Goal: Find specific page/section: Locate a particular part of the current website

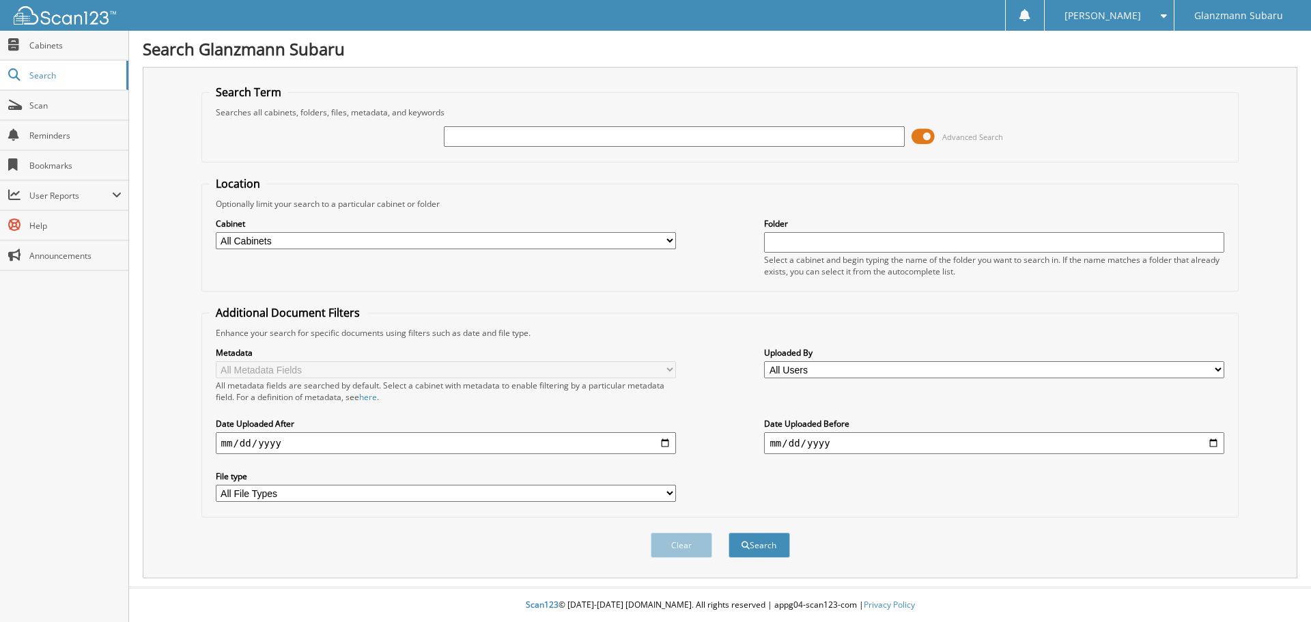
type input "s"
type input "S3251482"
click at [729, 533] on button "Search" at bounding box center [759, 545] width 61 height 25
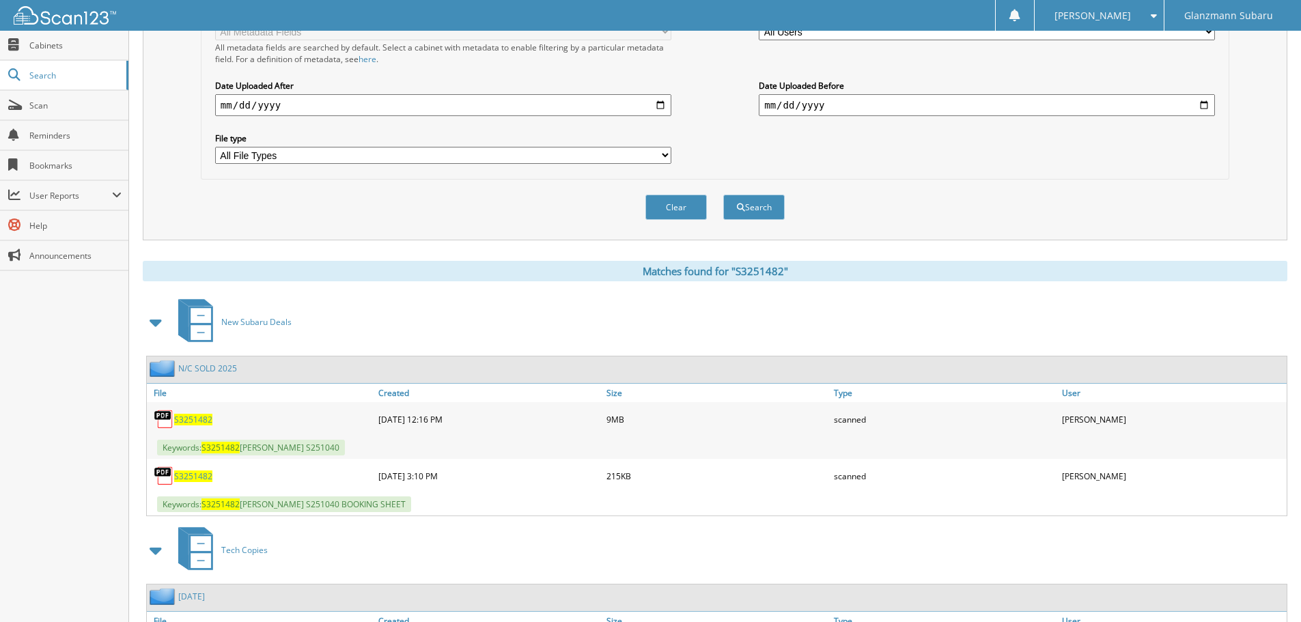
scroll to position [341, 0]
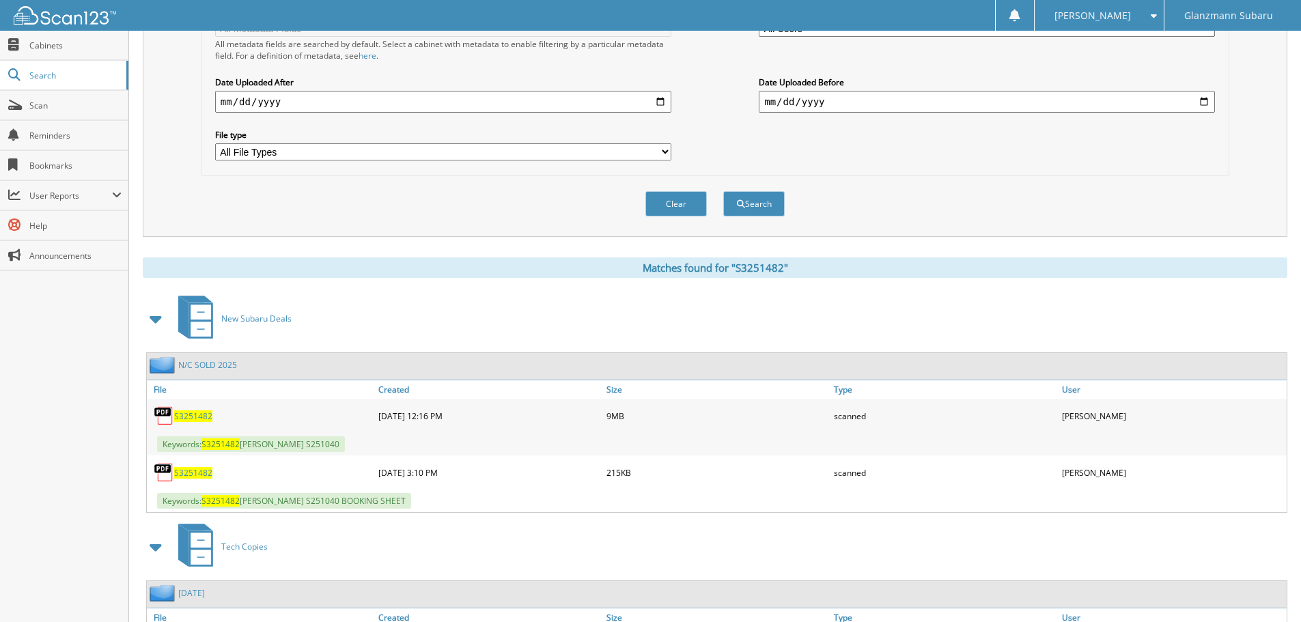
click at [198, 416] on span "S3251482" at bounding box center [193, 416] width 38 height 12
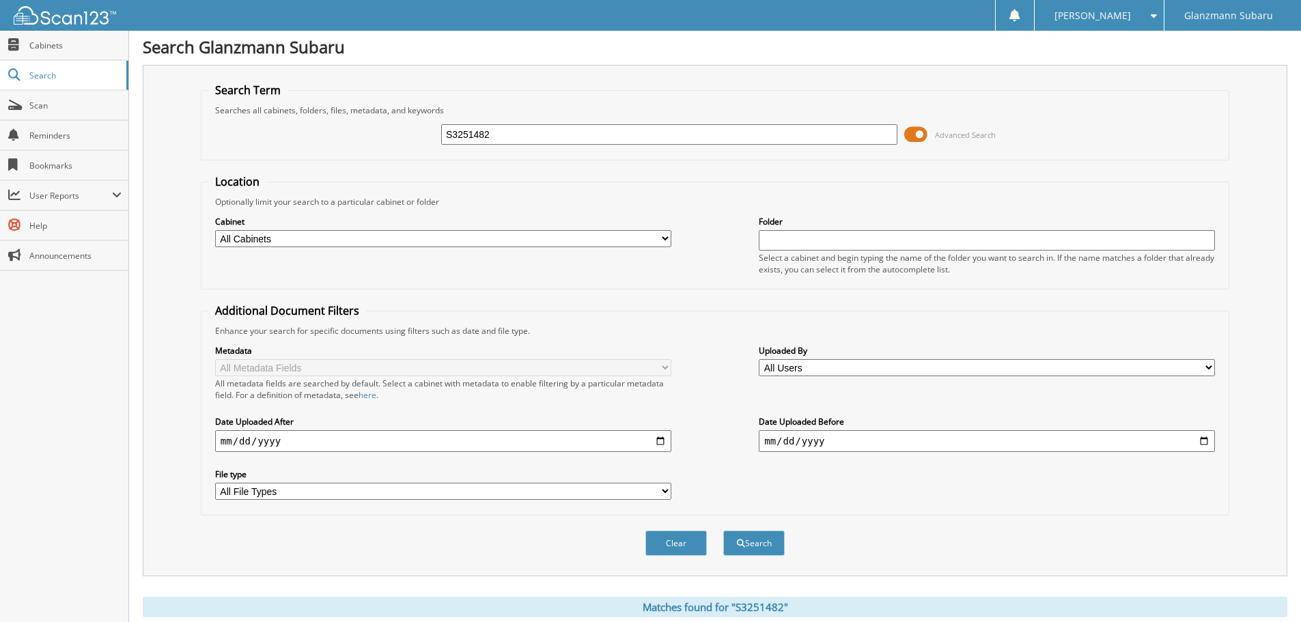
scroll to position [0, 0]
click at [529, 141] on input "S3251482" at bounding box center [669, 136] width 456 height 20
type input "N3428977"
click at [723, 533] on button "Search" at bounding box center [753, 545] width 61 height 25
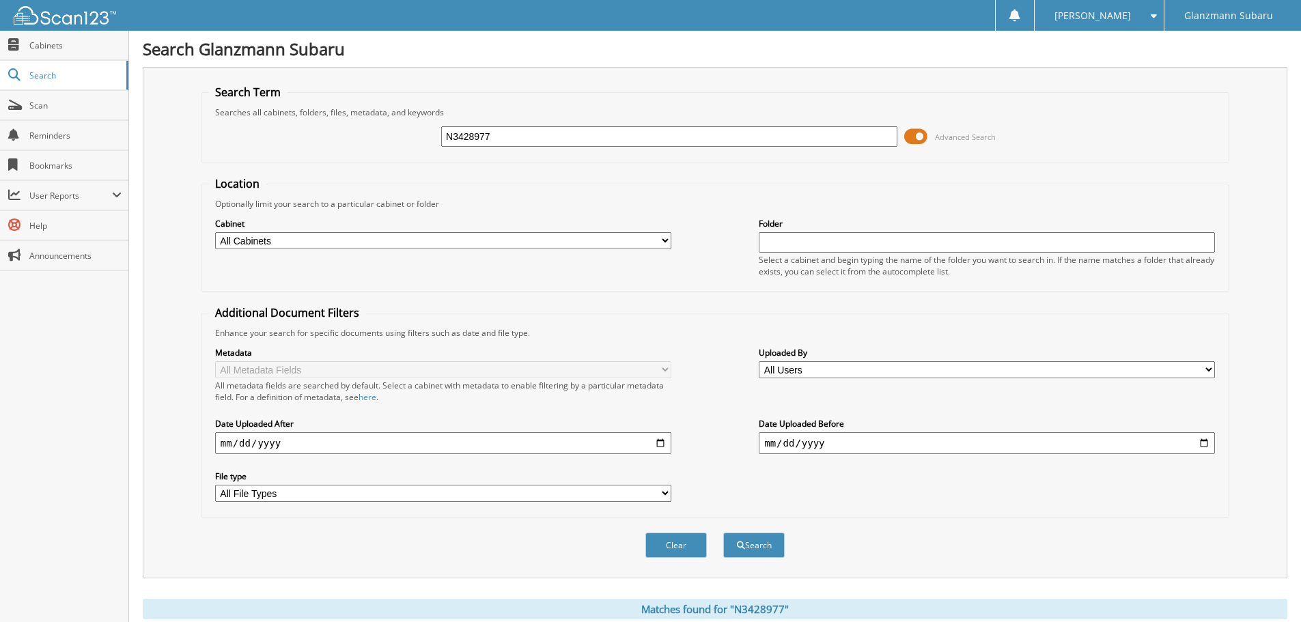
scroll to position [410, 0]
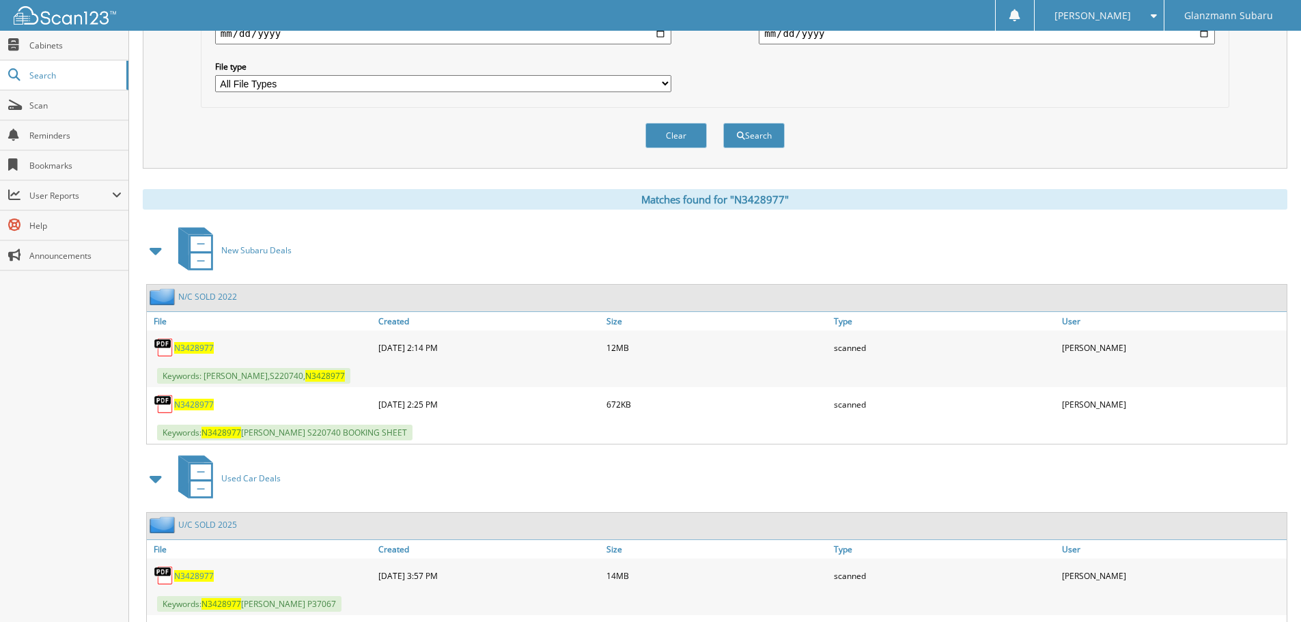
click at [203, 346] on span "N3428977" at bounding box center [194, 348] width 40 height 12
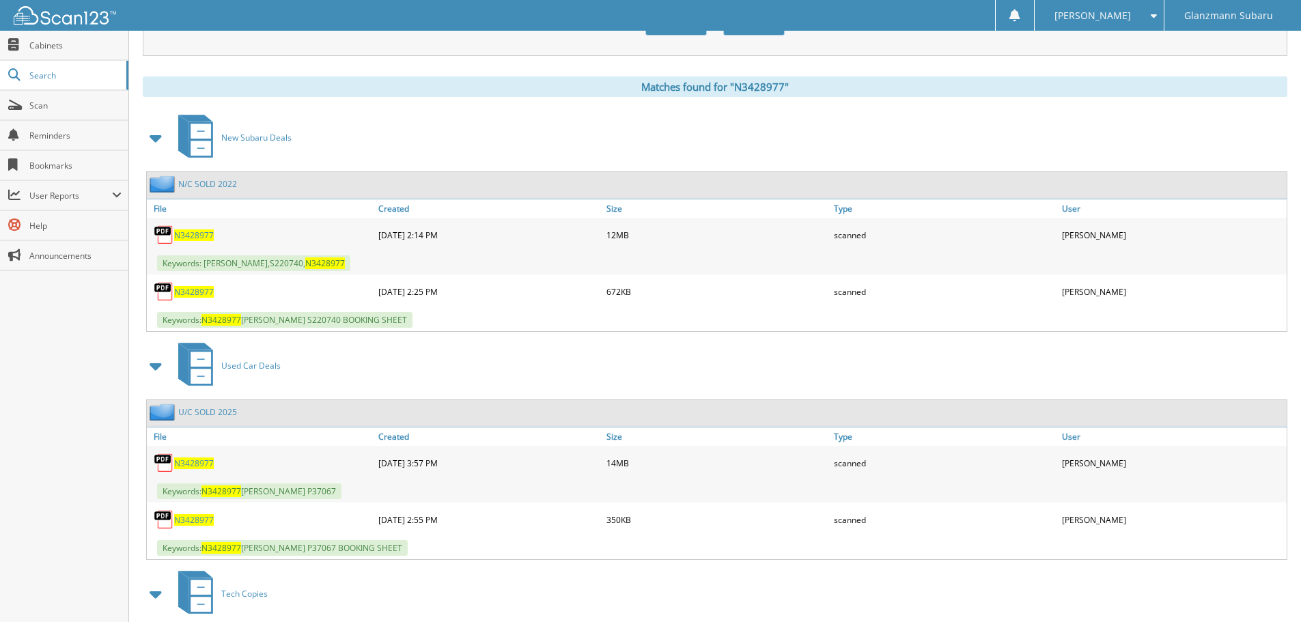
scroll to position [546, 0]
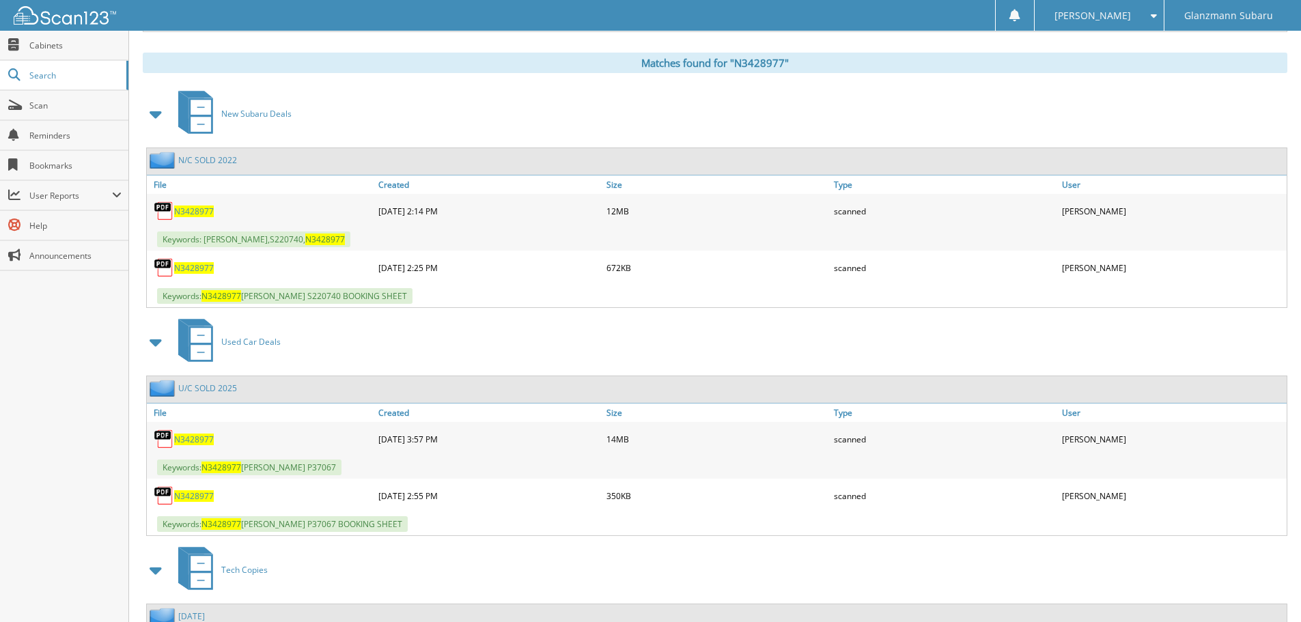
click at [181, 438] on span "N3428977" at bounding box center [194, 440] width 40 height 12
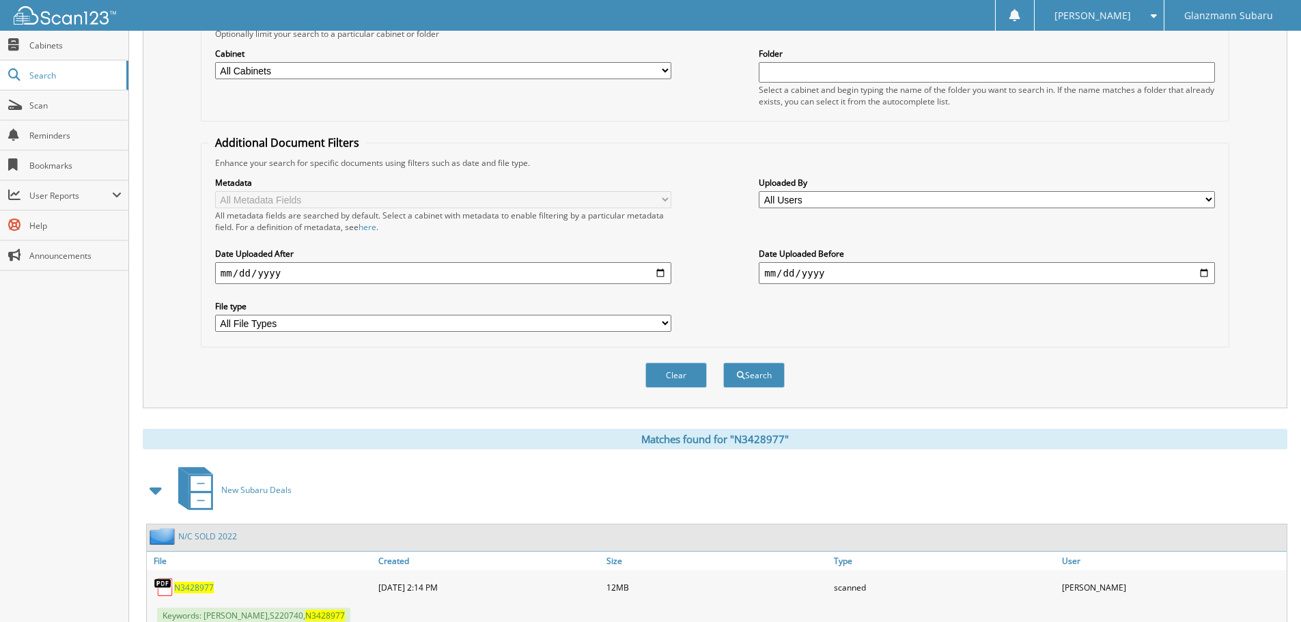
scroll to position [68, 0]
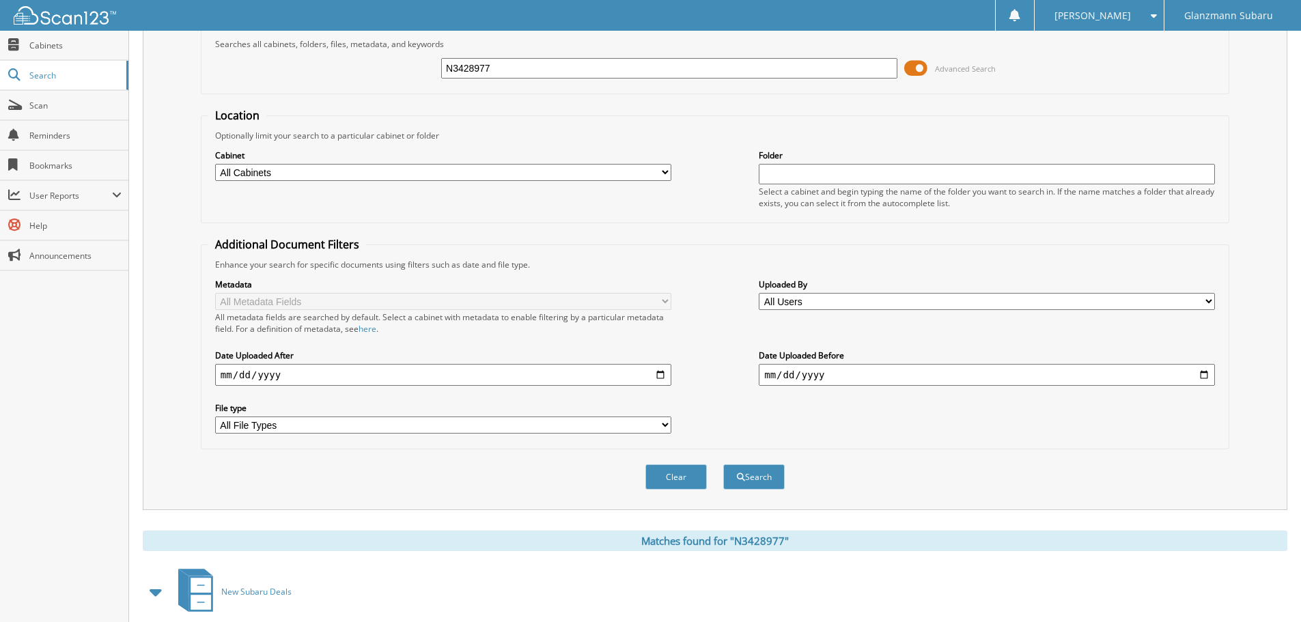
click at [526, 70] on input "N3428977" at bounding box center [669, 68] width 456 height 20
type input "P3113627"
click at [723, 464] on button "Search" at bounding box center [753, 476] width 61 height 25
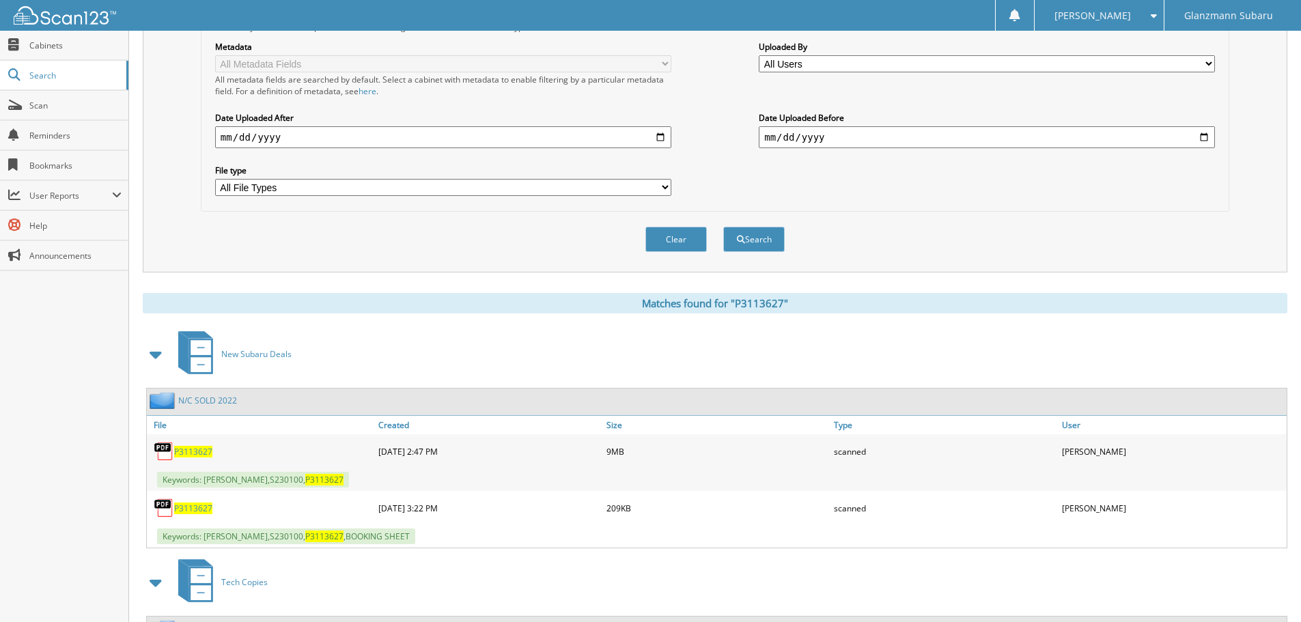
scroll to position [341, 0]
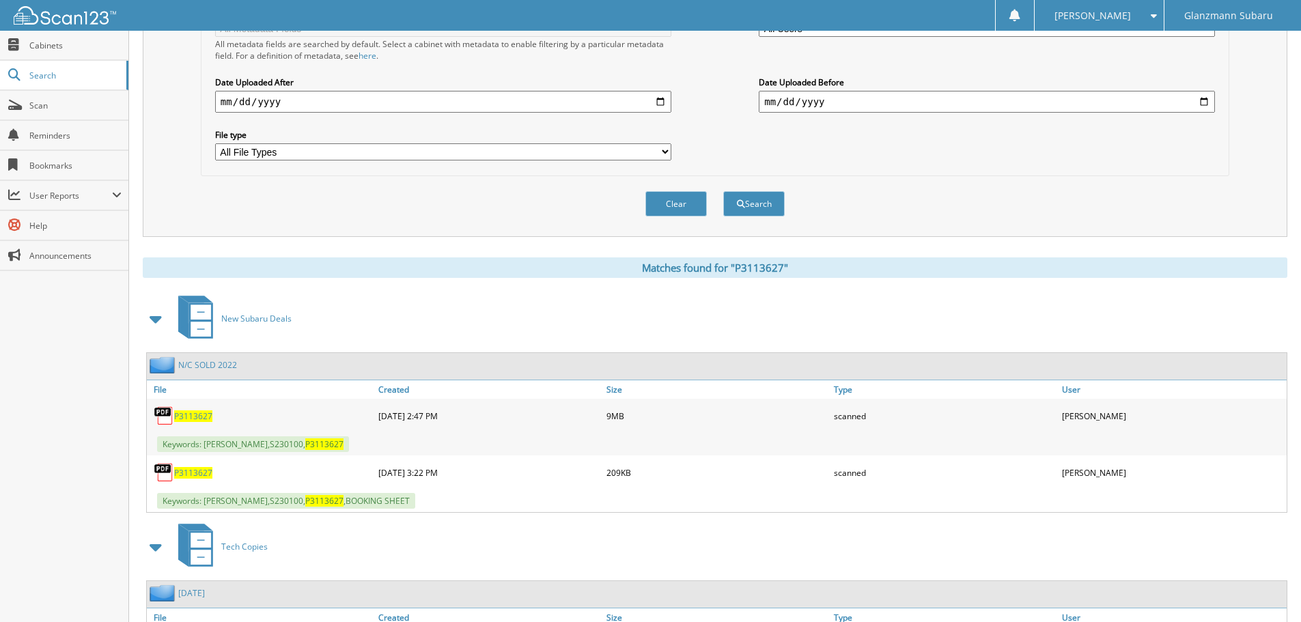
click at [203, 415] on span "P3113627" at bounding box center [193, 416] width 38 height 12
